Goal: Navigation & Orientation: Find specific page/section

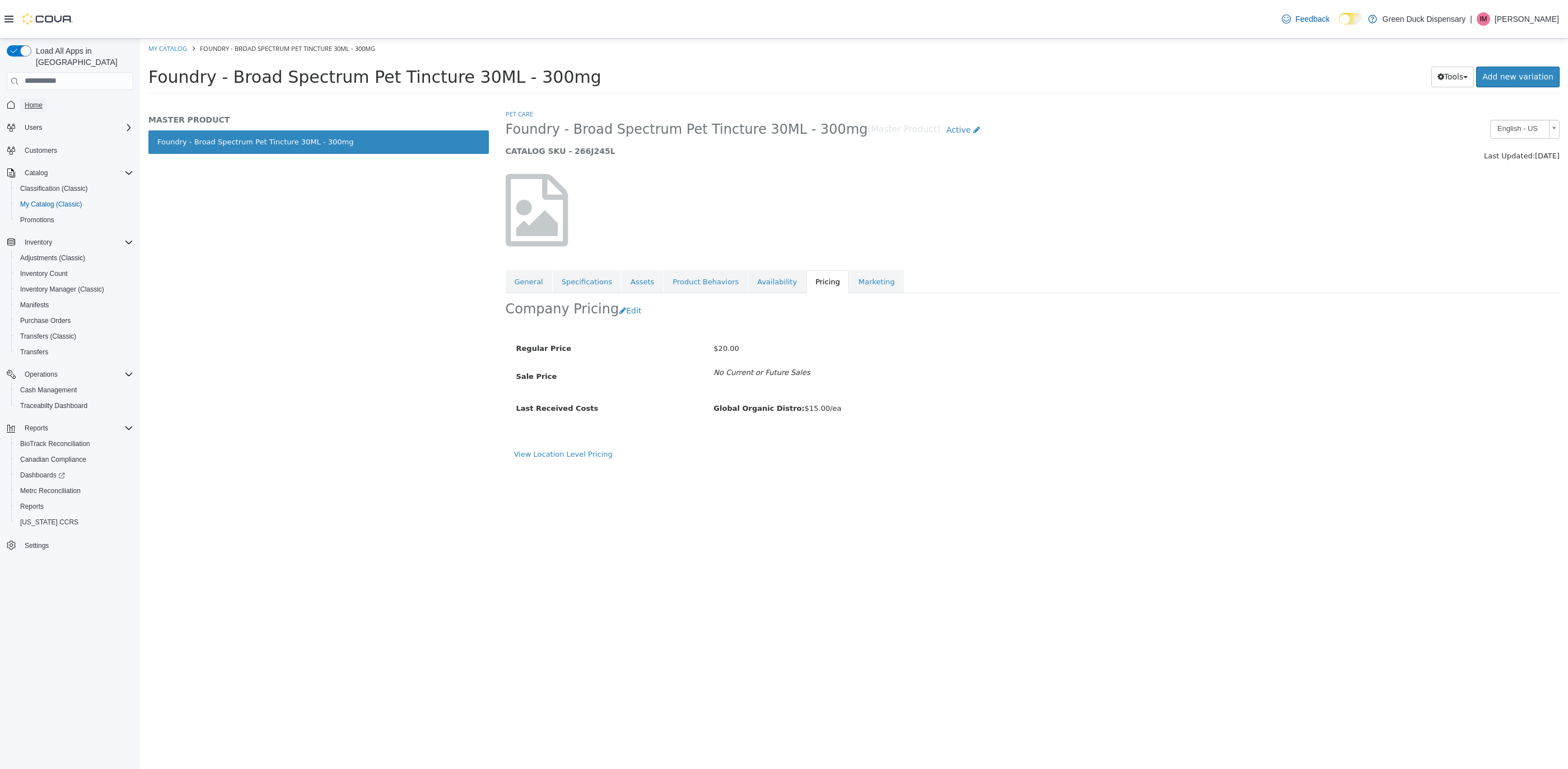
click at [34, 101] on span "Home" at bounding box center [33, 105] width 18 height 9
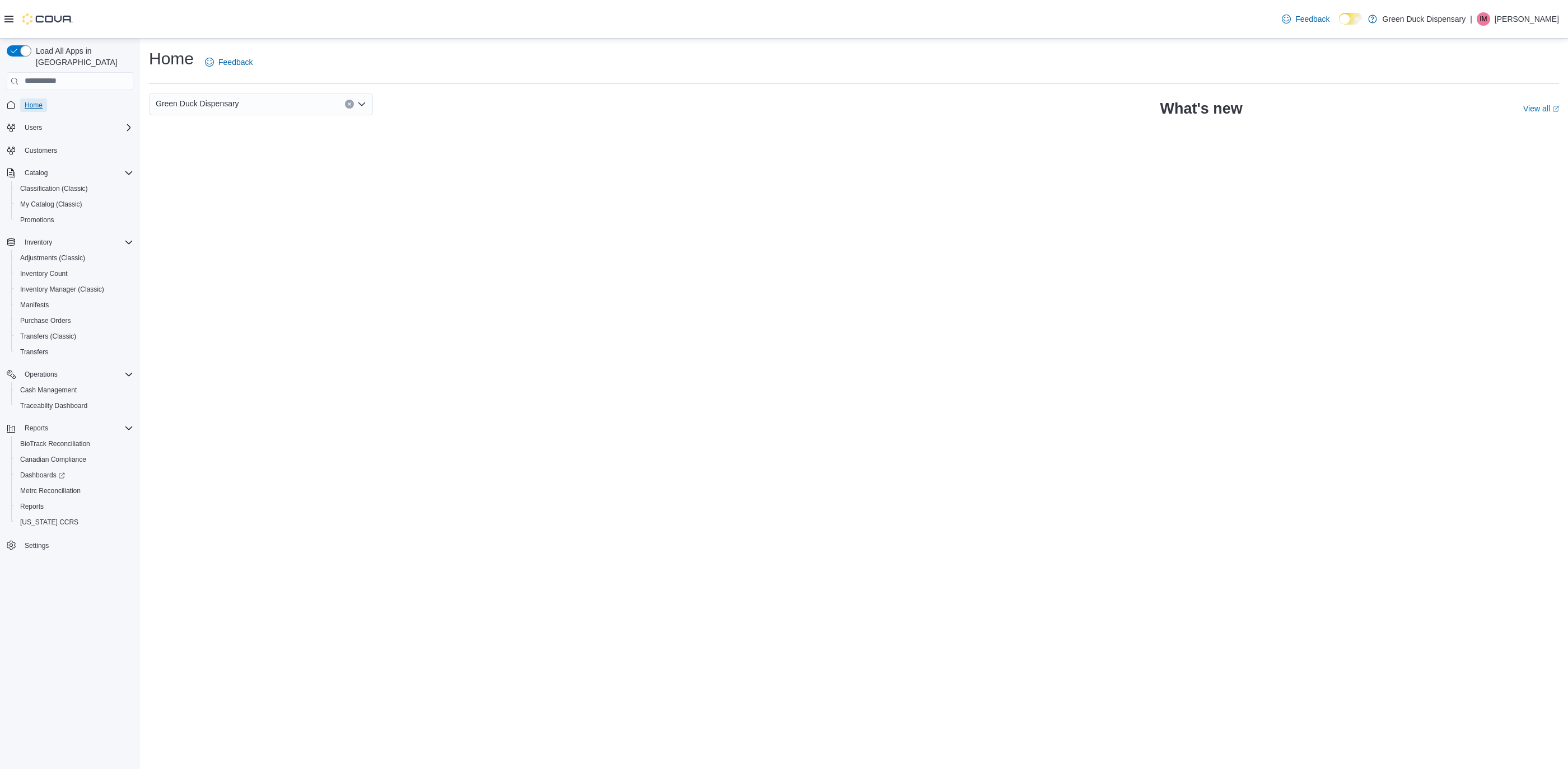
click at [26, 101] on span "Home" at bounding box center [33, 105] width 18 height 9
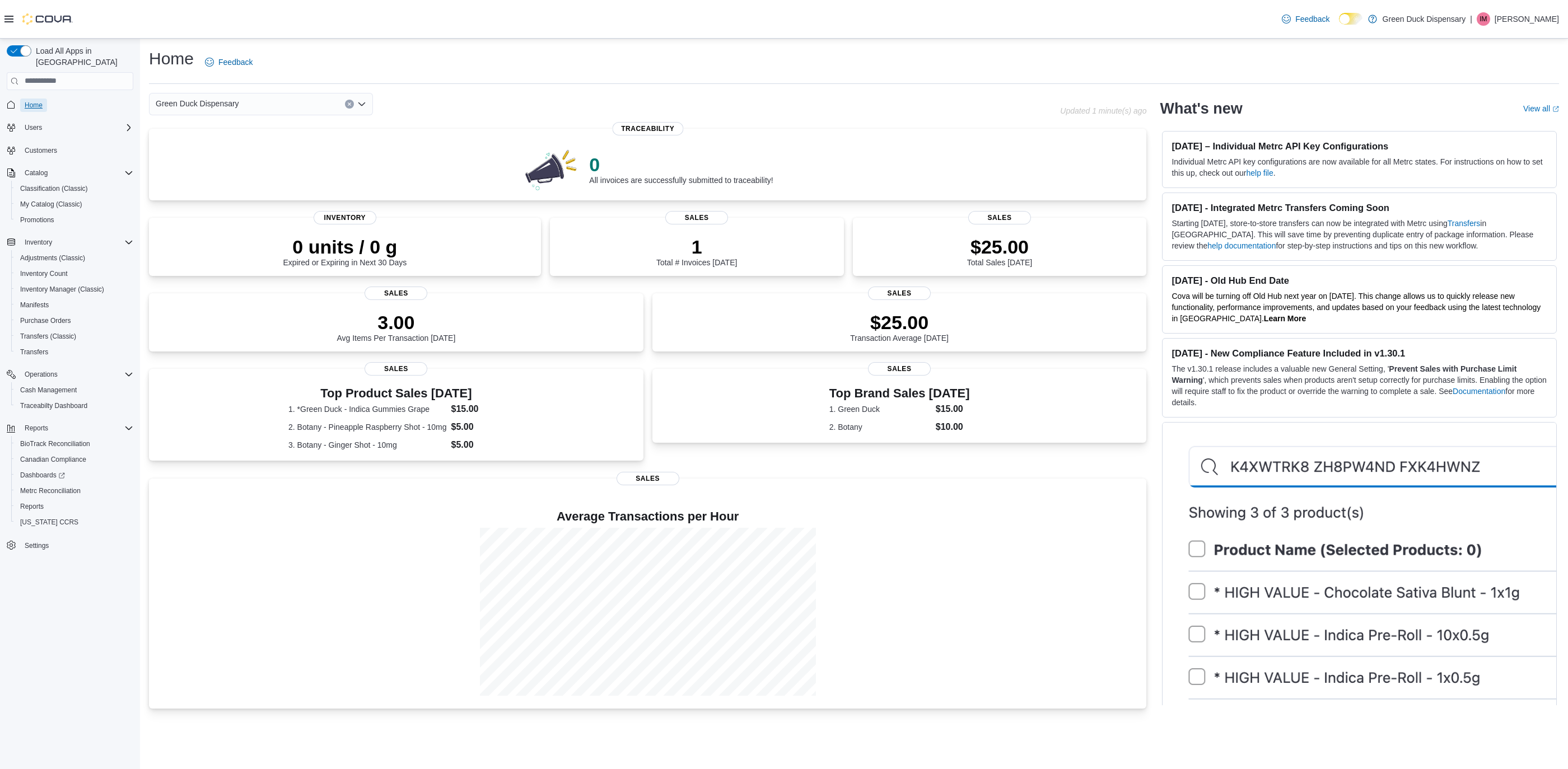
click at [36, 101] on span "Home" at bounding box center [33, 105] width 18 height 9
